Goal: Navigation & Orientation: Find specific page/section

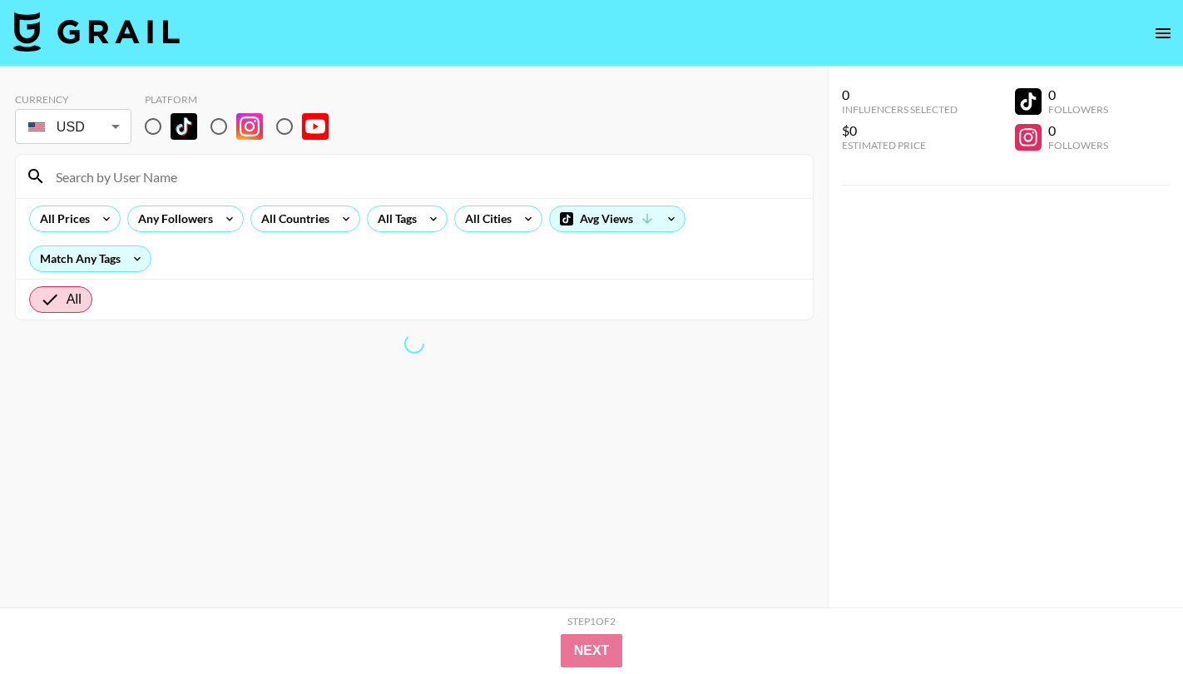
click at [154, 125] on input "radio" at bounding box center [153, 126] width 35 height 35
radio input "true"
click at [156, 123] on input "radio" at bounding box center [153, 126] width 35 height 35
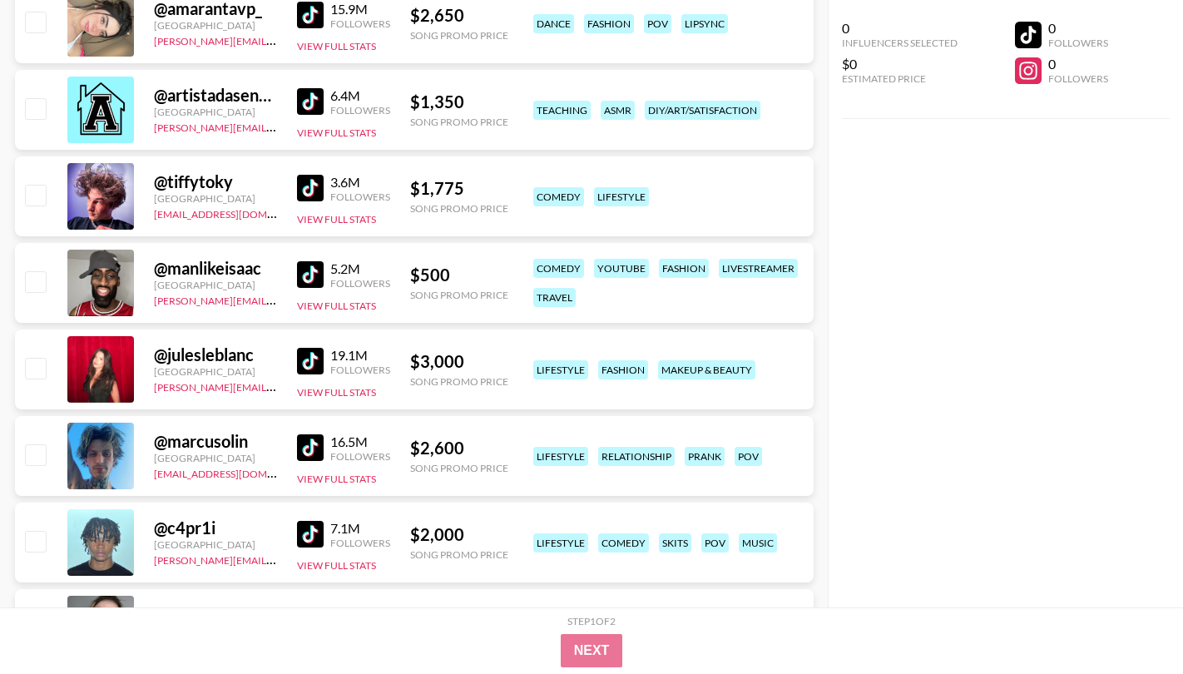
scroll to position [6157, 0]
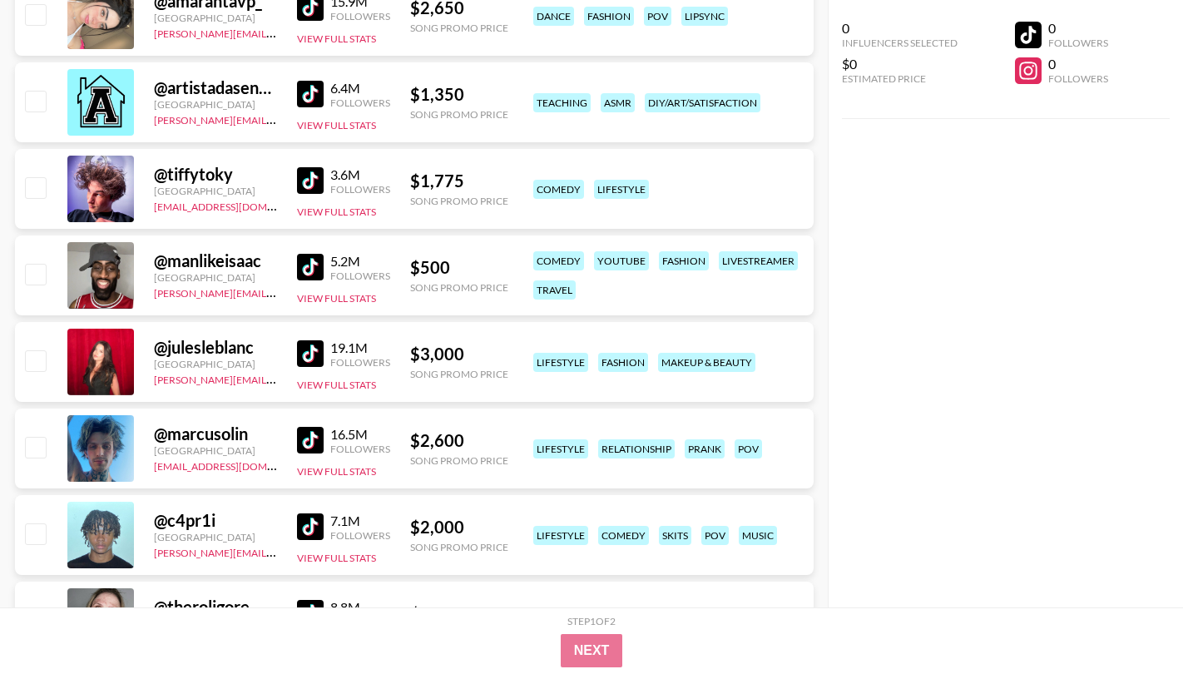
click at [321, 352] on img at bounding box center [310, 353] width 27 height 27
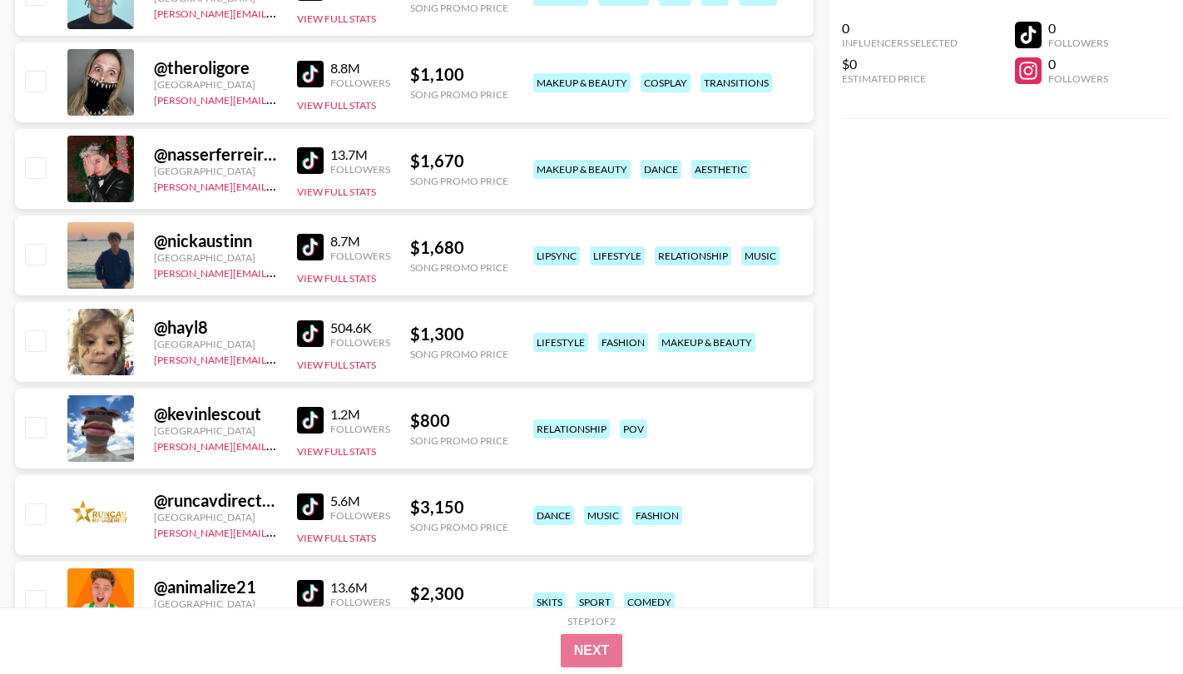
scroll to position [6701, 0]
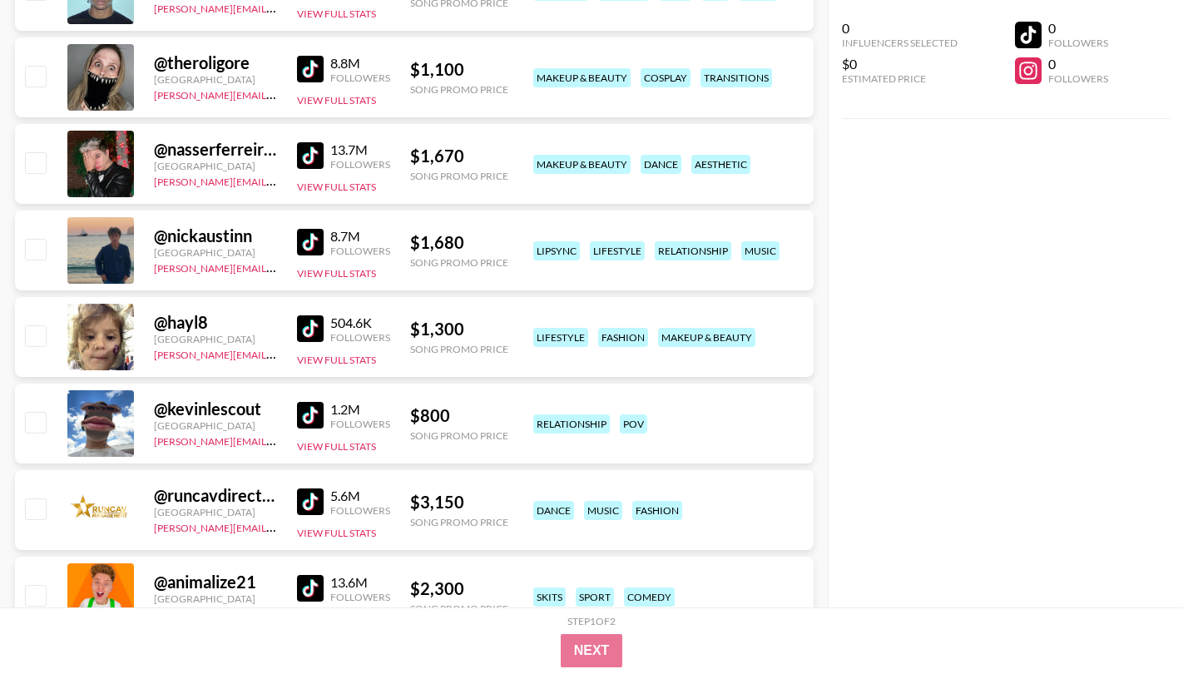
click at [320, 238] on img at bounding box center [310, 242] width 27 height 27
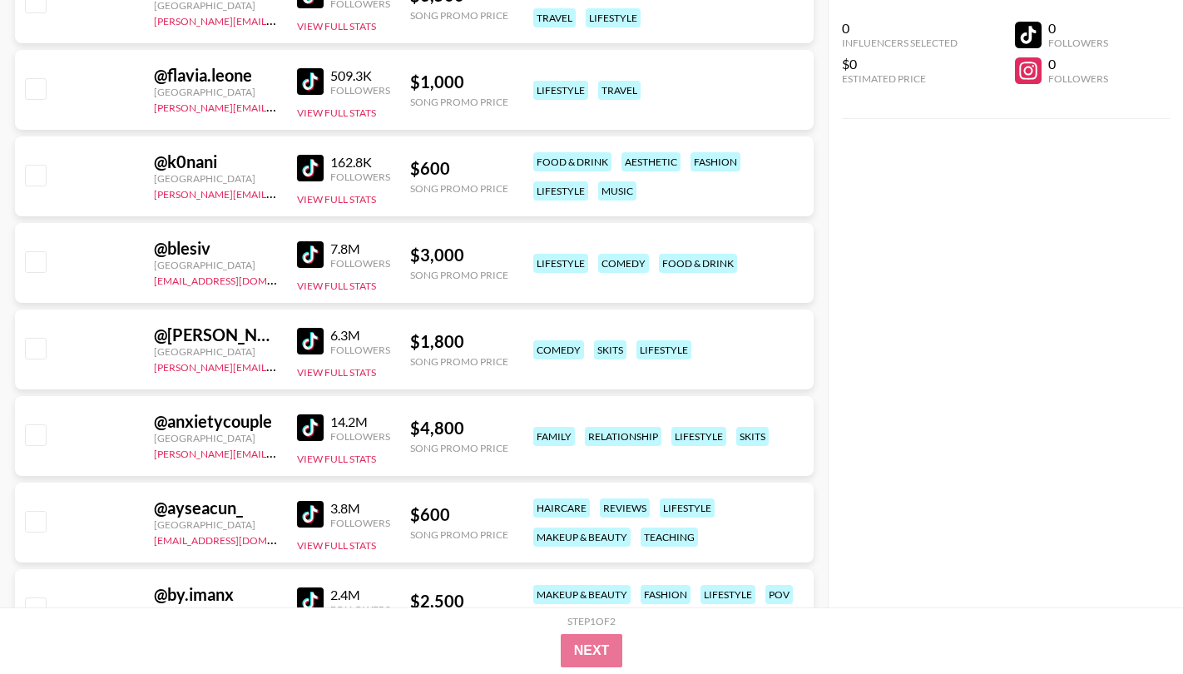
scroll to position [11398, 0]
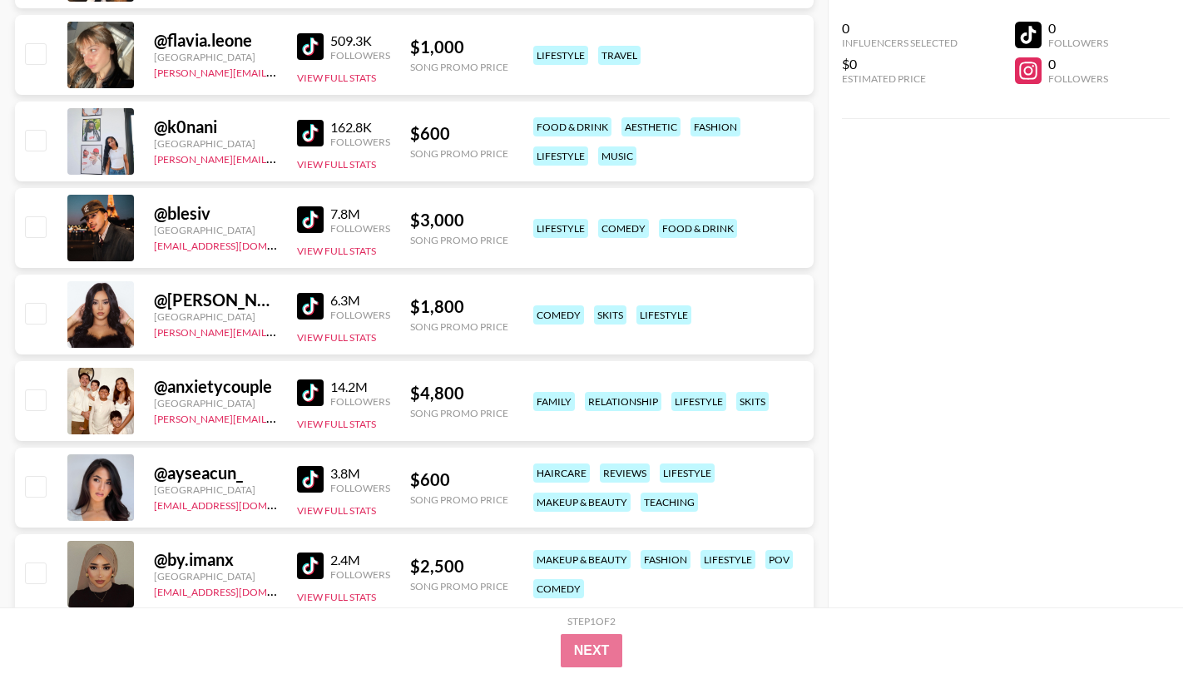
click at [310, 309] on img at bounding box center [310, 306] width 27 height 27
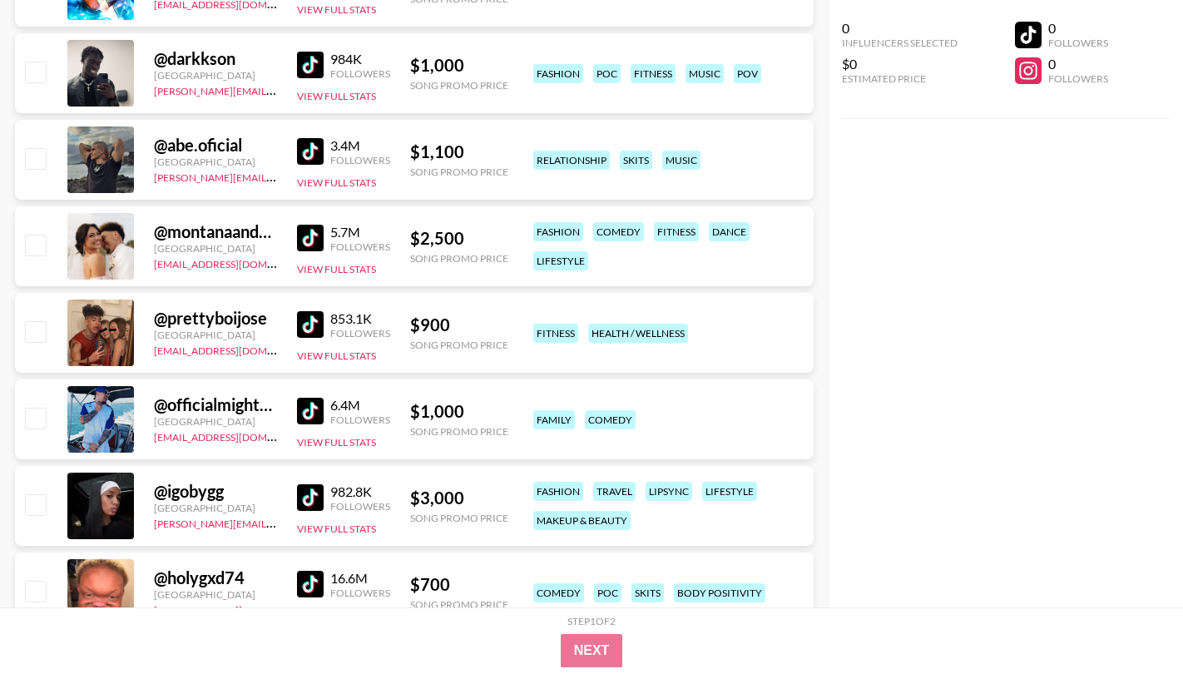
scroll to position [12693, 0]
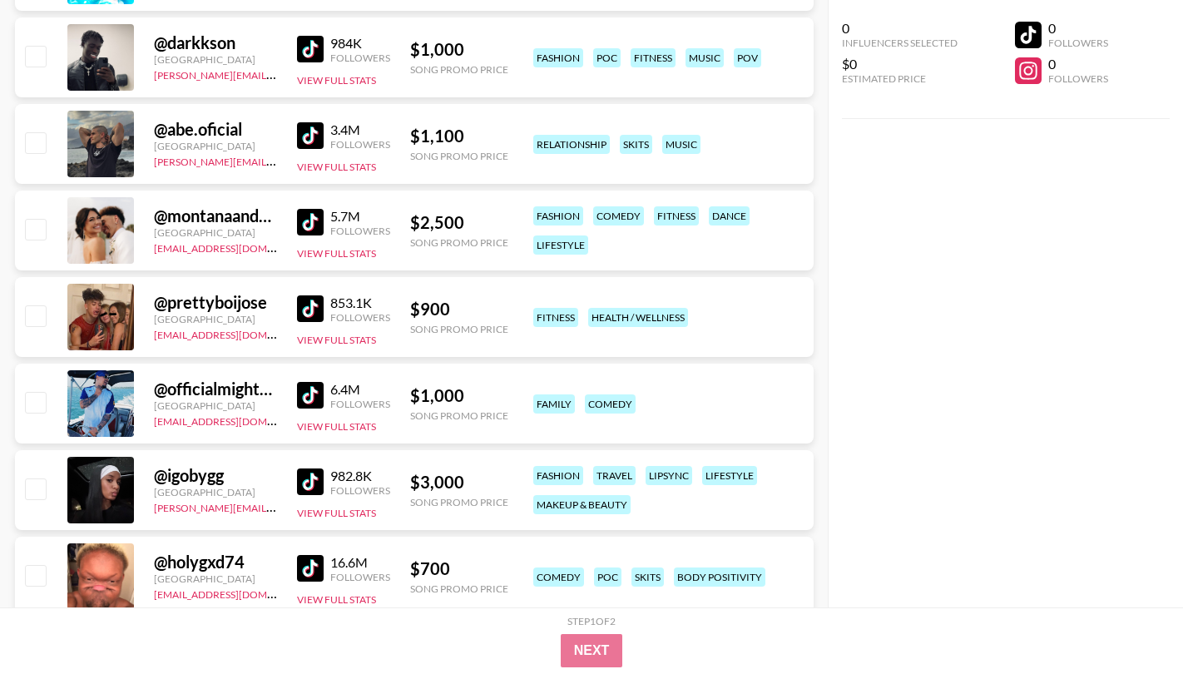
click at [313, 55] on img at bounding box center [310, 49] width 27 height 27
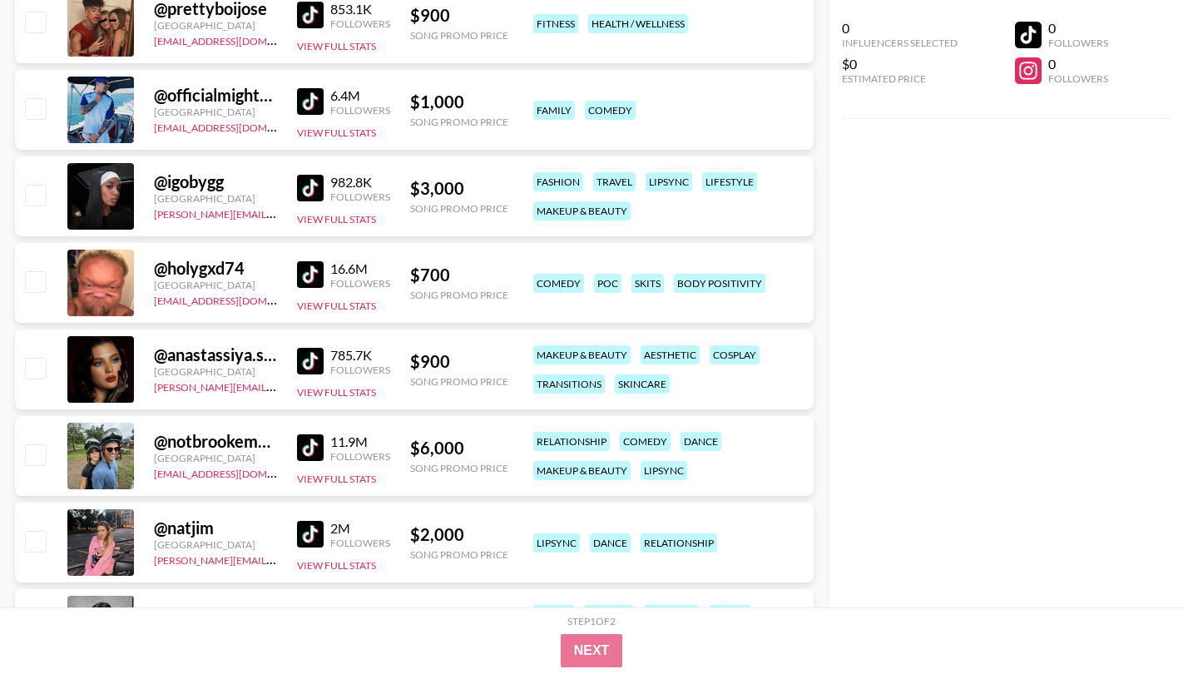
scroll to position [13047, 0]
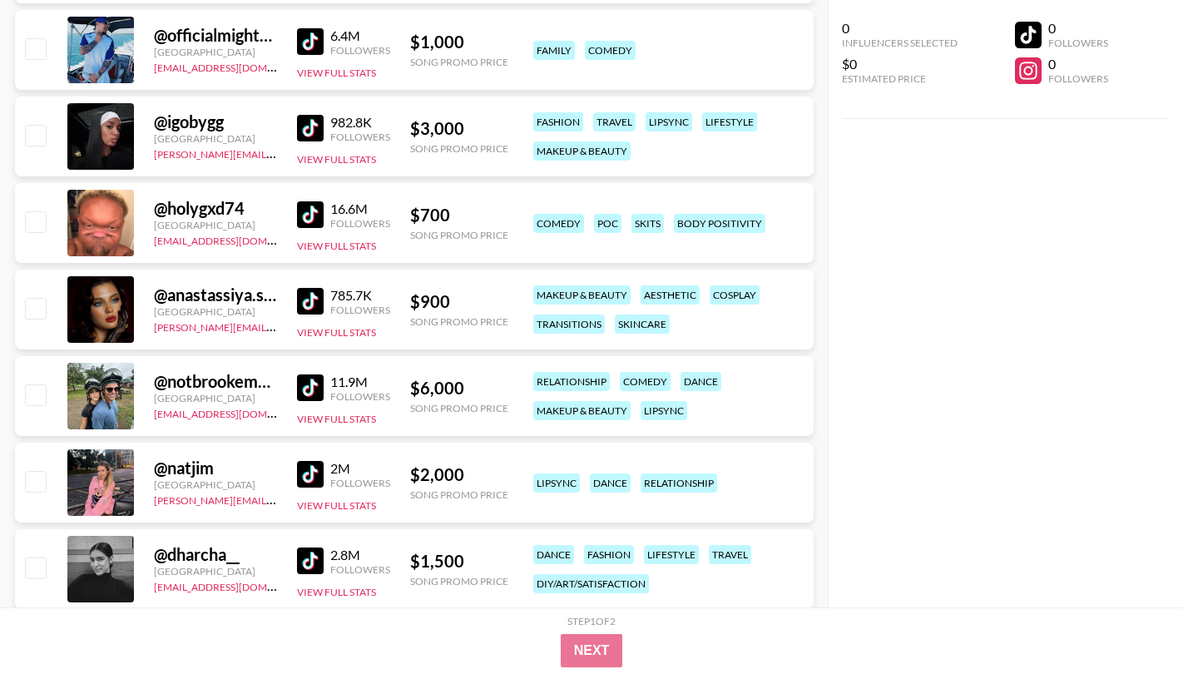
click at [312, 201] on div "16.6M Followers" at bounding box center [343, 215] width 93 height 29
click at [312, 212] on img at bounding box center [310, 214] width 27 height 27
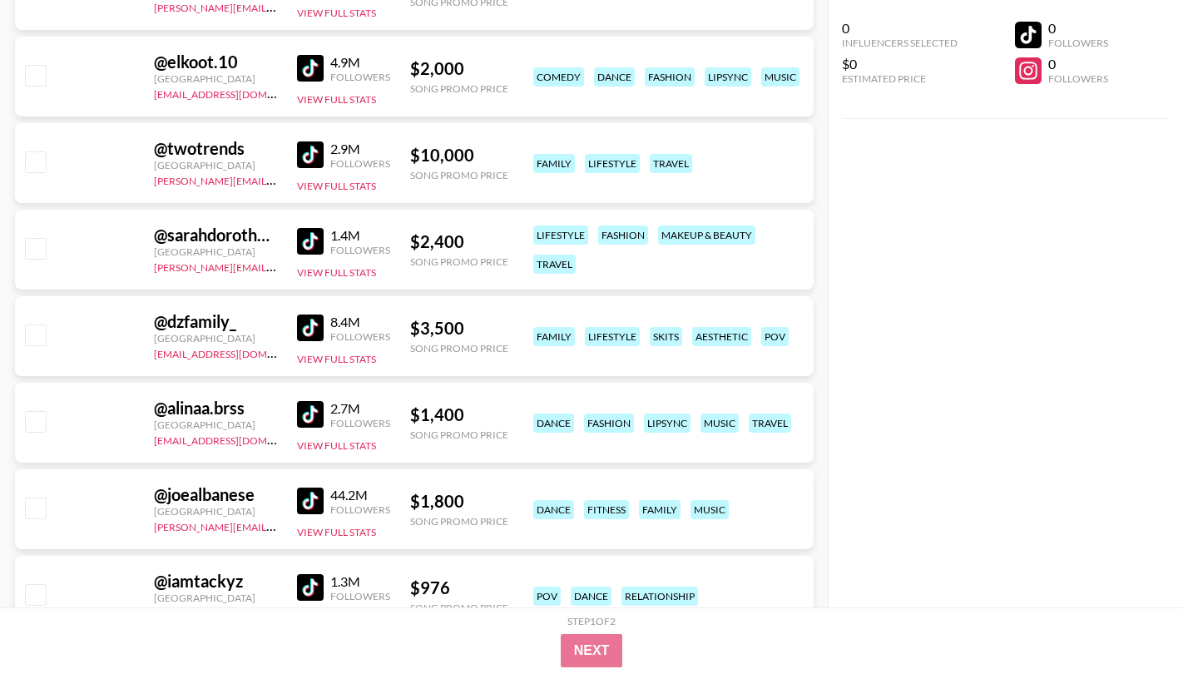
scroll to position [19515, 0]
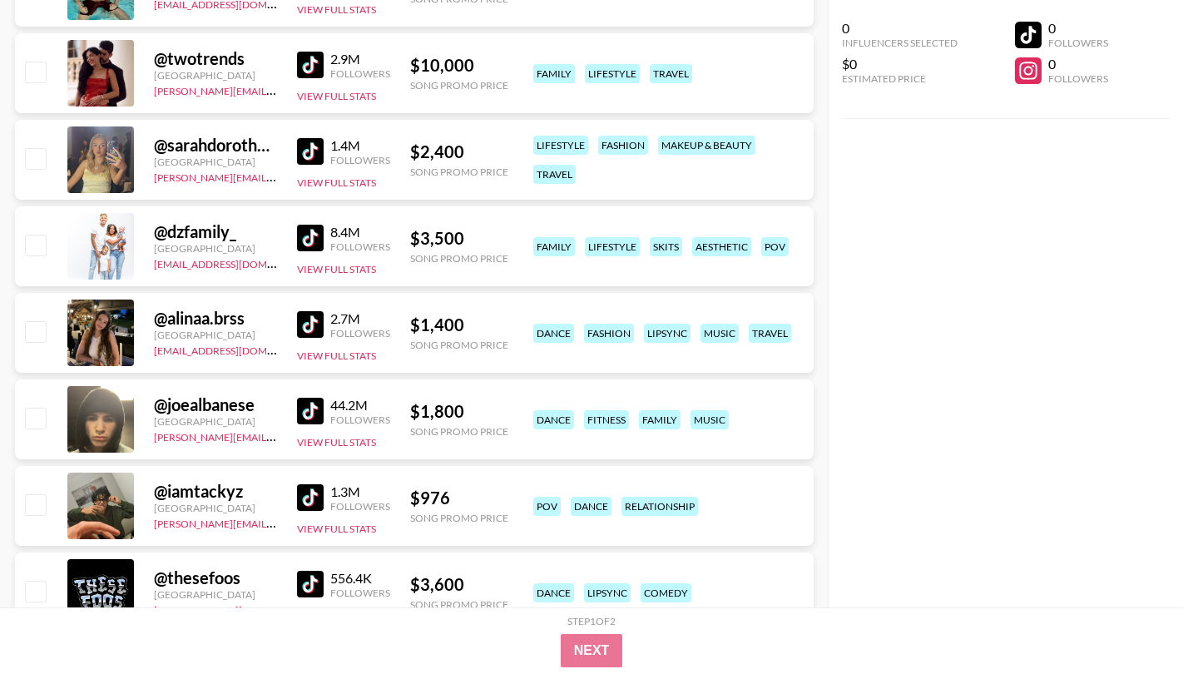
click at [322, 322] on img at bounding box center [310, 324] width 27 height 27
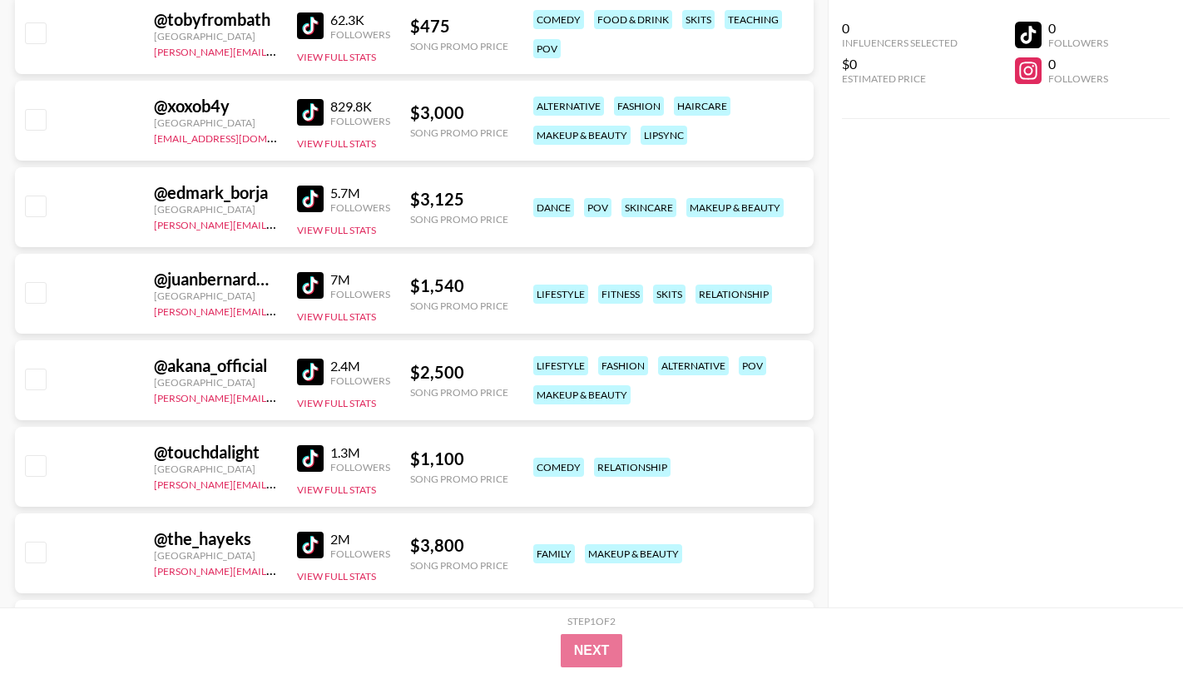
scroll to position [23720, 0]
